Goal: Task Accomplishment & Management: Use online tool/utility

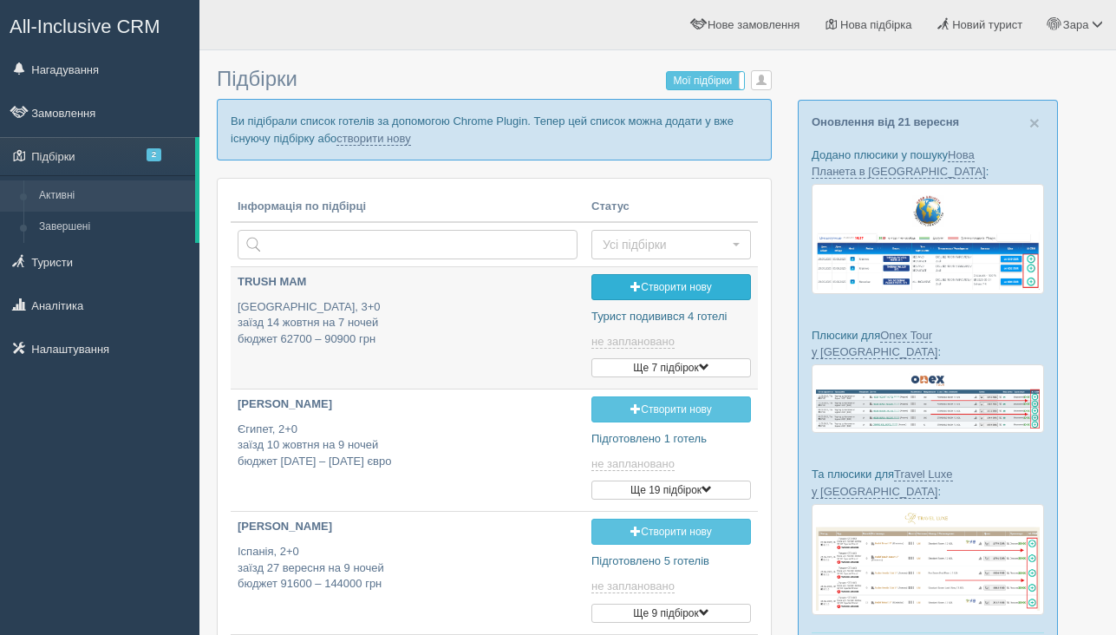
click at [679, 283] on link "Створити нову" at bounding box center [672, 287] width 160 height 26
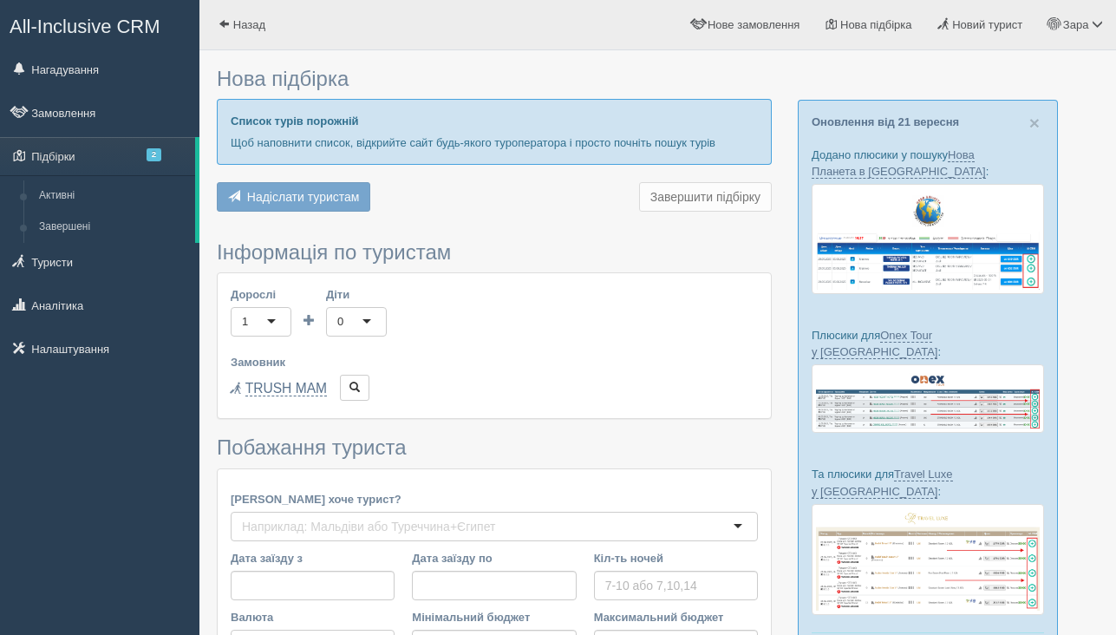
type input "7"
type input "133200"
type input "137300"
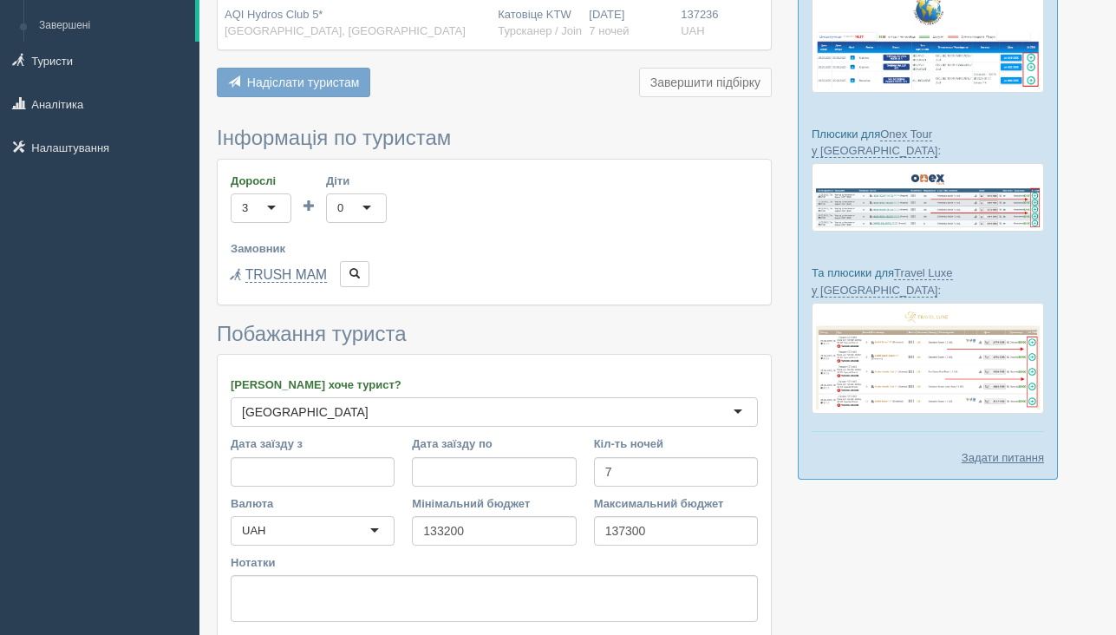
scroll to position [344, 0]
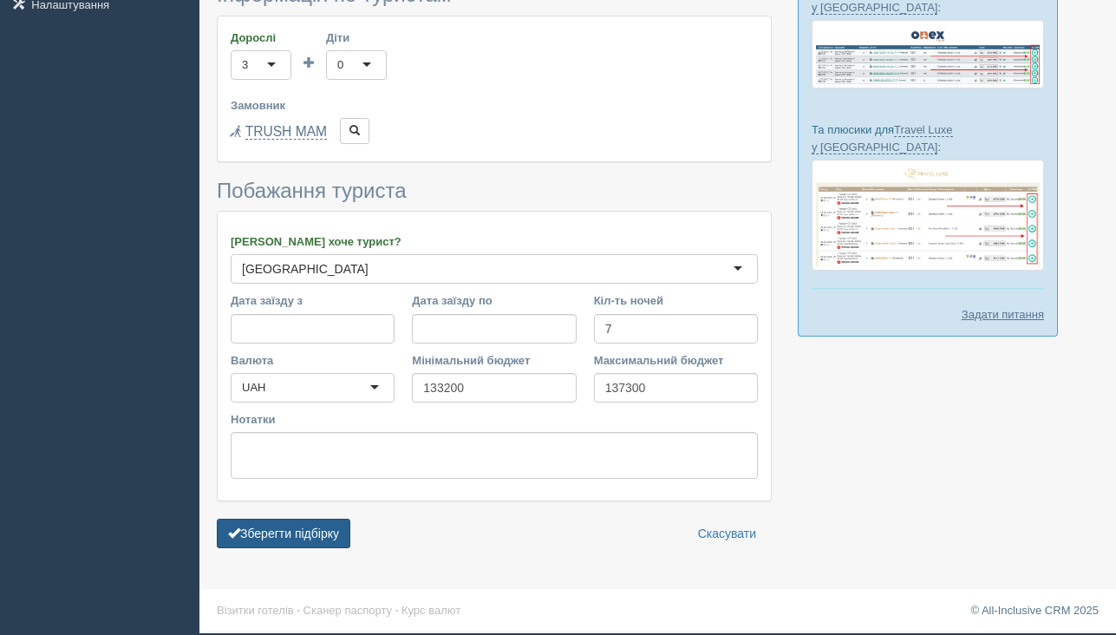
click at [315, 533] on button "Зберегти підбірку" at bounding box center [284, 533] width 134 height 29
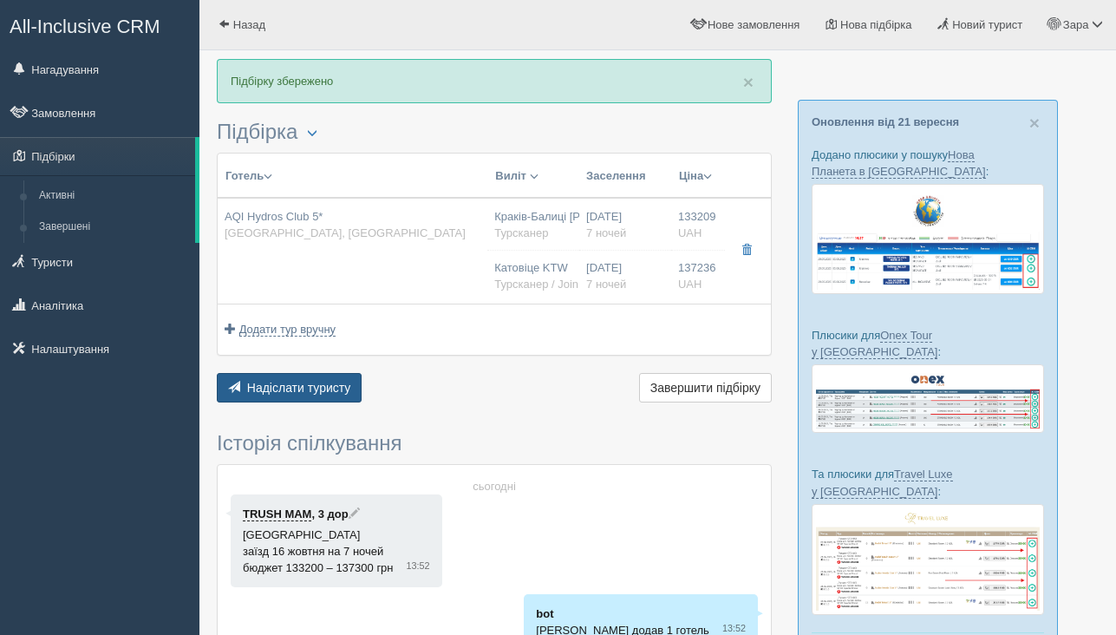
click at [299, 392] on span "Надіслати туристу" at bounding box center [299, 388] width 104 height 14
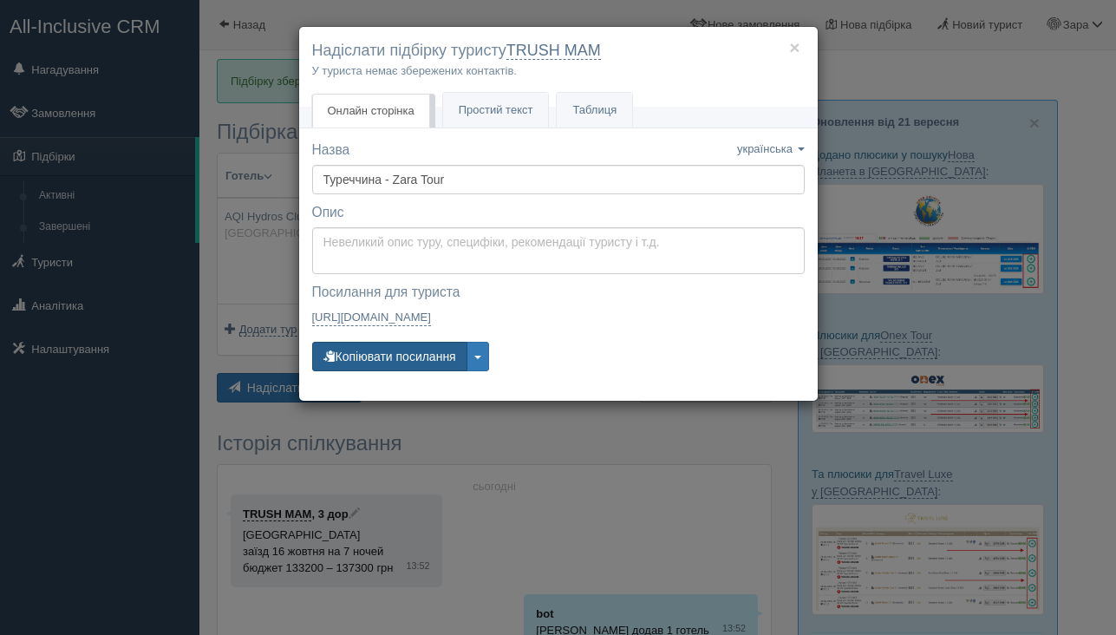
click at [355, 364] on button "Копіювати посилання" at bounding box center [389, 356] width 155 height 29
click at [796, 48] on button "×" at bounding box center [794, 47] width 10 height 18
